Goal: Communication & Community: Answer question/provide support

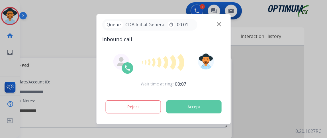
click at [186, 109] on button "Accept" at bounding box center [193, 106] width 55 height 13
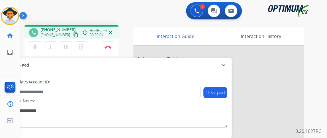
click at [73, 33] on mat-icon "content_copy" at bounding box center [75, 34] width 5 height 5
click at [35, 47] on mat-icon "mic" at bounding box center [35, 47] width 7 height 7
click at [36, 47] on mat-icon "mic_off" at bounding box center [35, 47] width 7 height 7
